Goal: Information Seeking & Learning: Check status

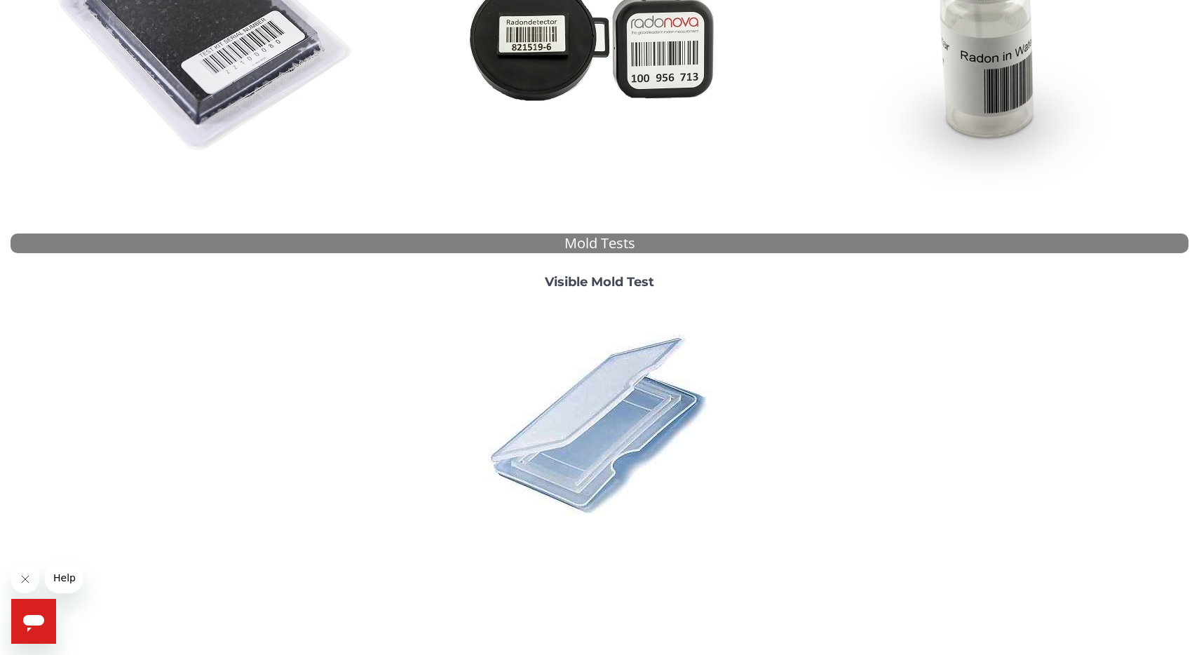
scroll to position [351, 0]
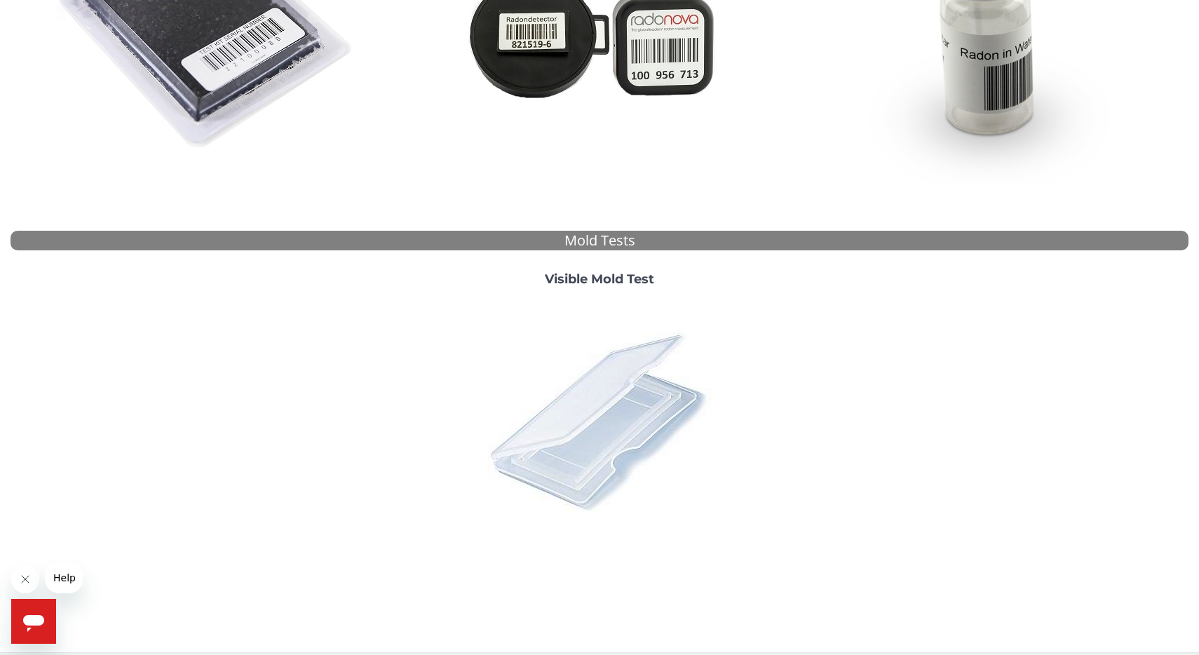
click at [606, 382] on img at bounding box center [599, 420] width 245 height 245
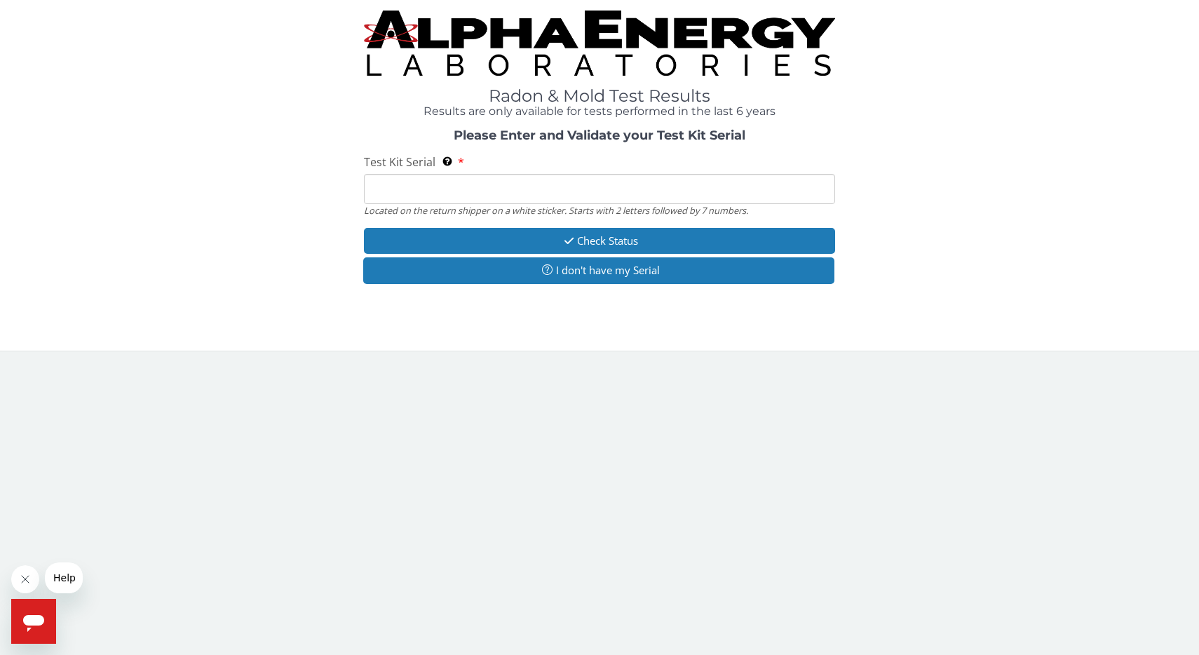
click at [597, 197] on input "Test Kit Serial Located on the return shipper on a white sticker. Starts with 2…" at bounding box center [599, 189] width 471 height 30
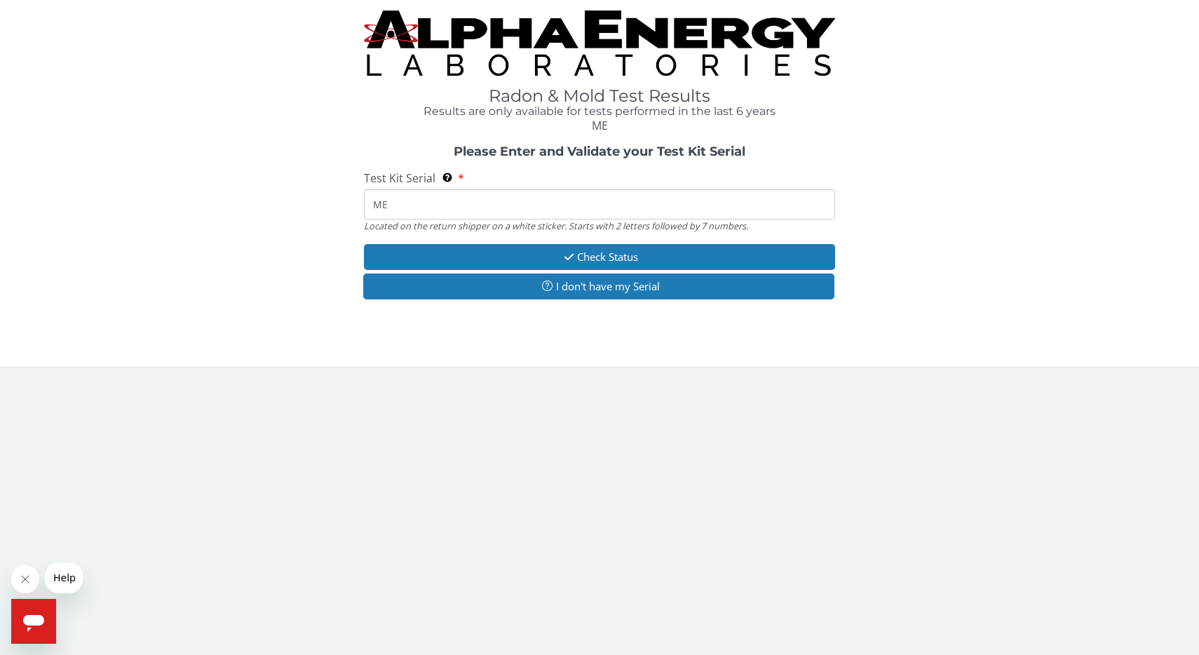
type input "M"
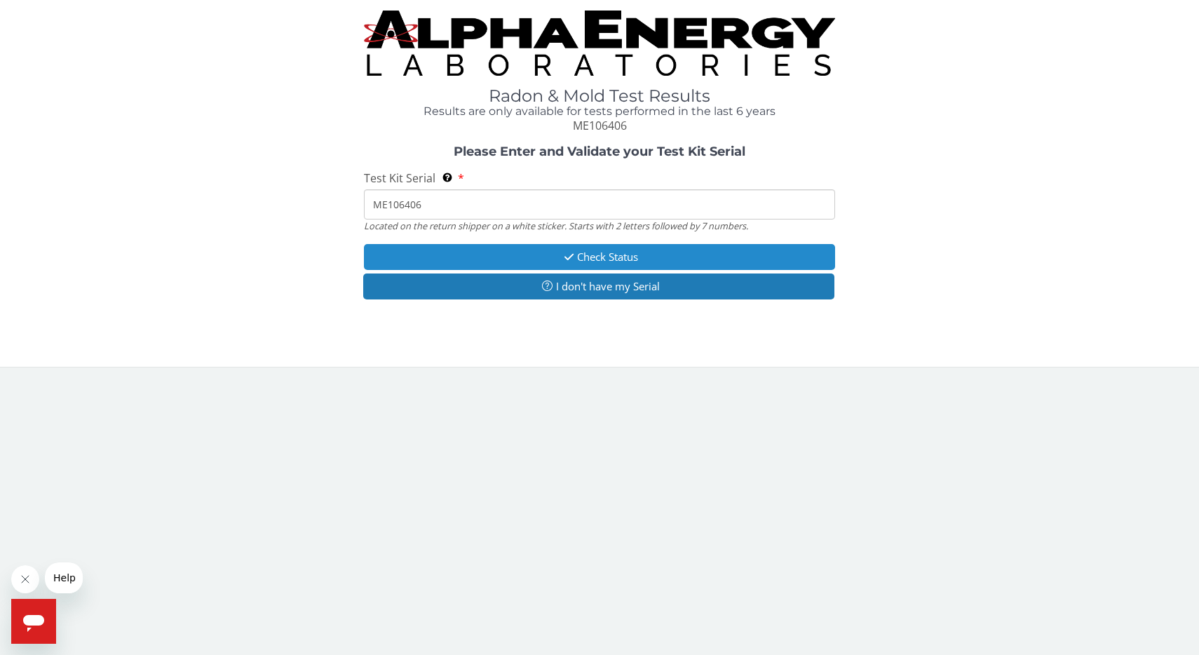
type input "ME106406"
click at [617, 258] on button "Check Status" at bounding box center [599, 257] width 471 height 26
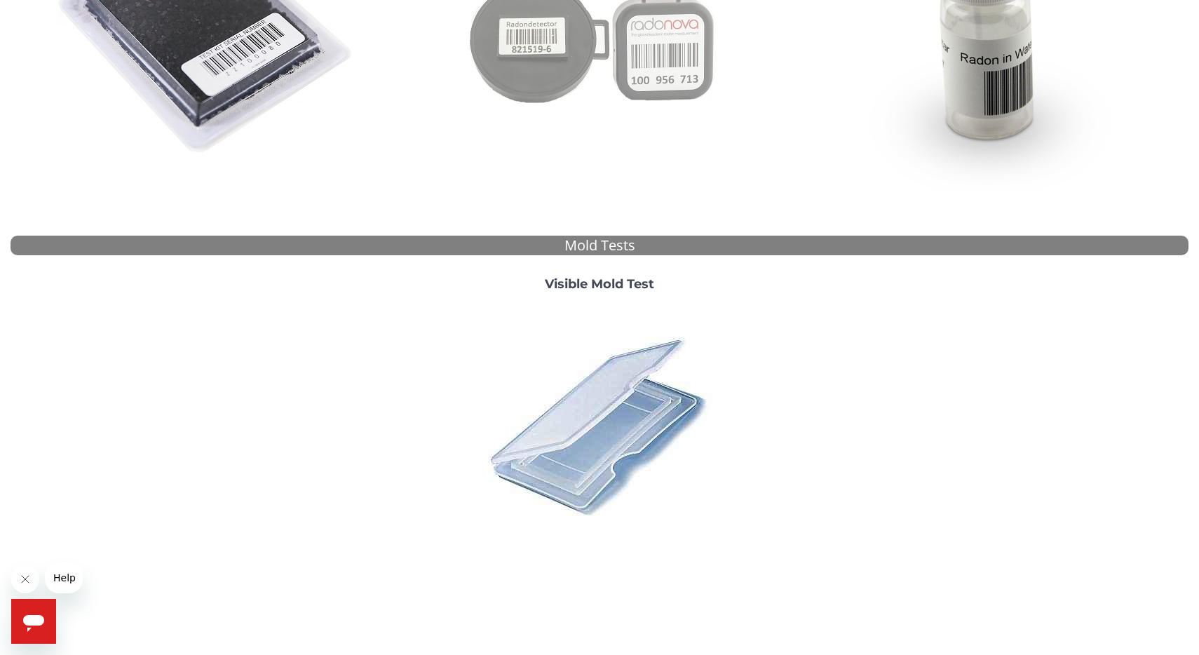
scroll to position [362, 0]
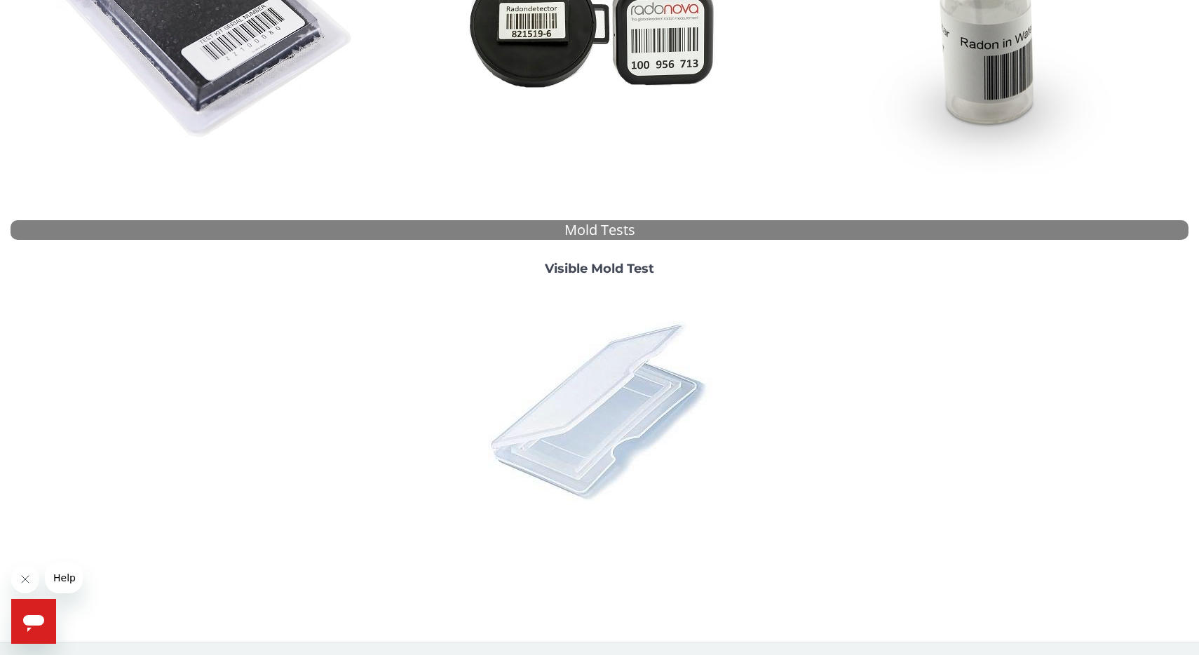
click at [613, 381] on img at bounding box center [599, 409] width 245 height 245
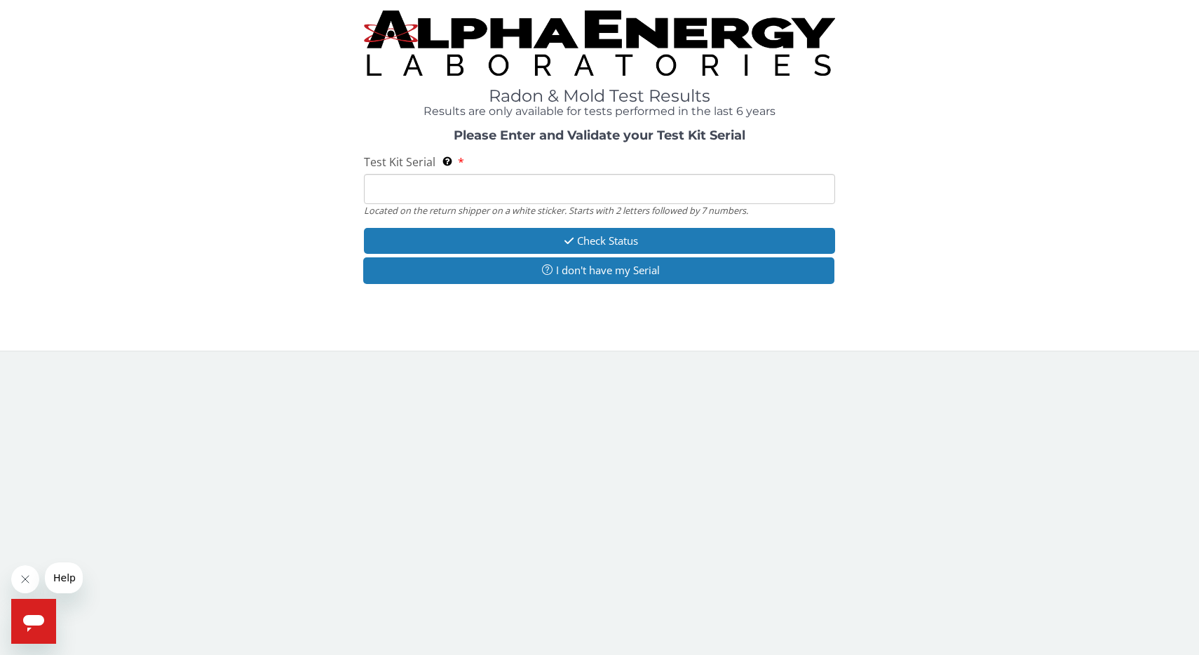
click at [520, 185] on input "Test Kit Serial Located on the return shipper on a white sticker. Starts with 2…" at bounding box center [599, 189] width 471 height 30
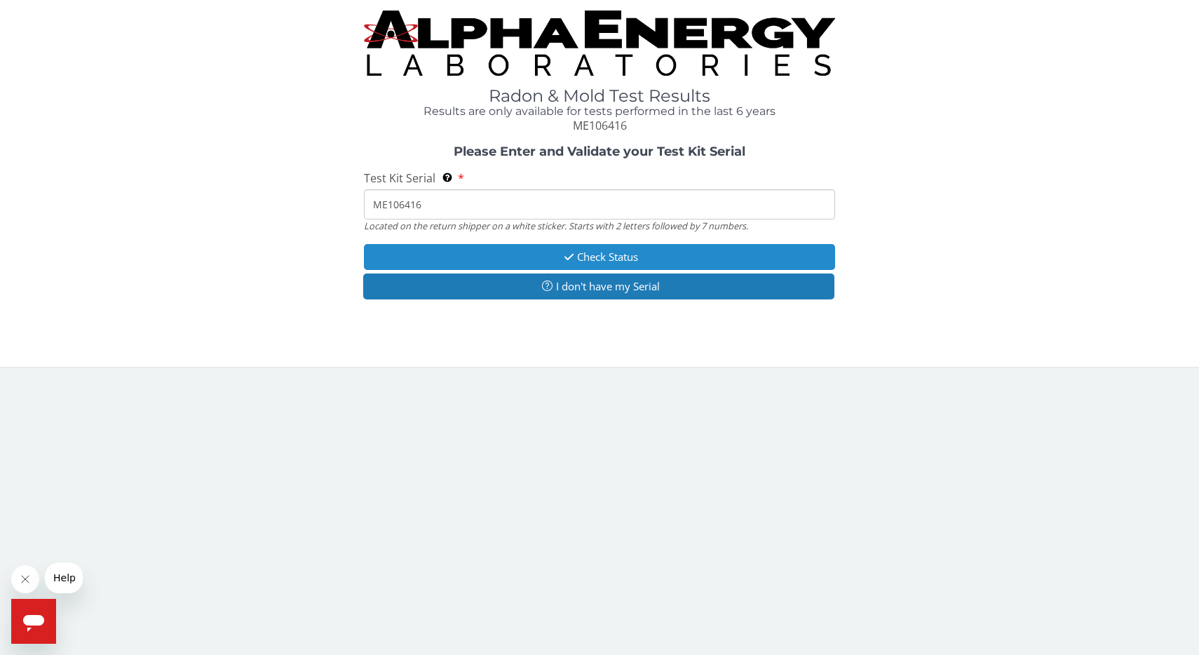
type input "ME106416"
click at [626, 257] on button "Check Status" at bounding box center [599, 257] width 471 height 26
